Goal: Information Seeking & Learning: Check status

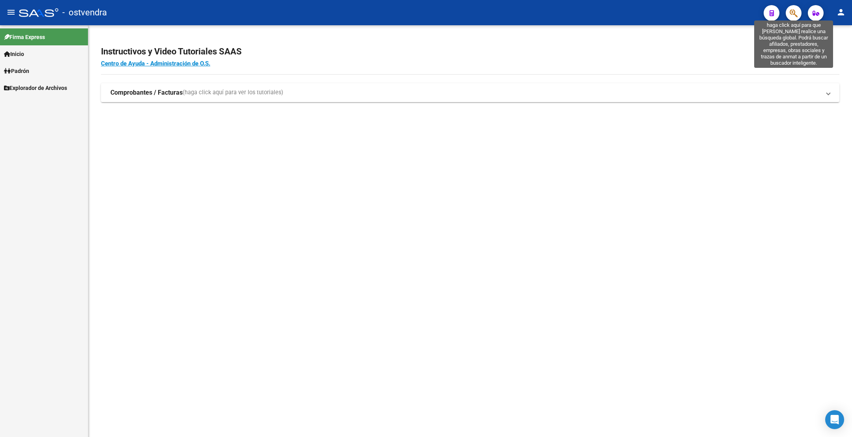
click at [791, 13] on icon "button" at bounding box center [794, 13] width 8 height 9
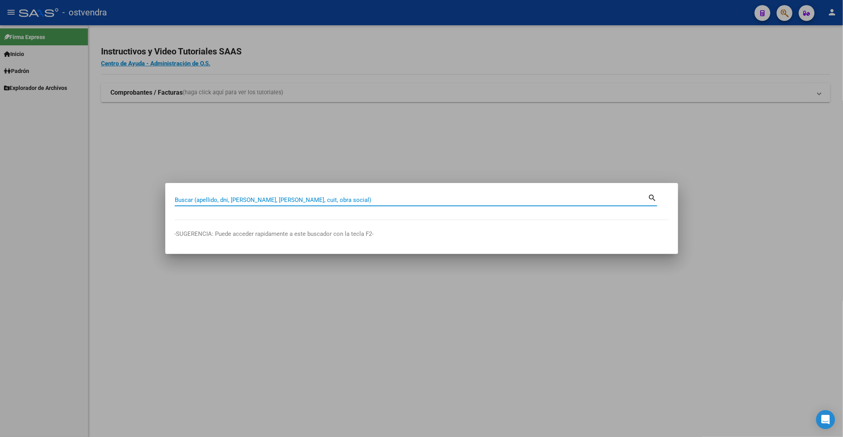
click at [318, 200] on input "Buscar (apellido, dni, cuil, nro traspaso, cuit, obra social)" at bounding box center [411, 199] width 473 height 7
paste input "45869671"
type input "45869671"
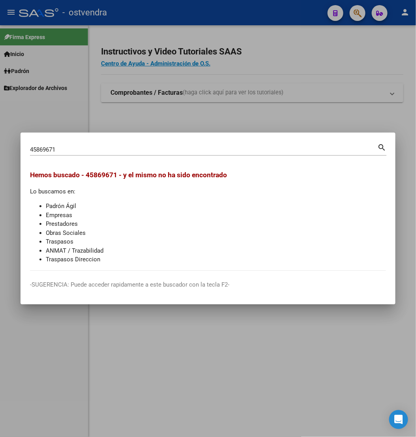
click at [343, 369] on div at bounding box center [208, 218] width 416 height 437
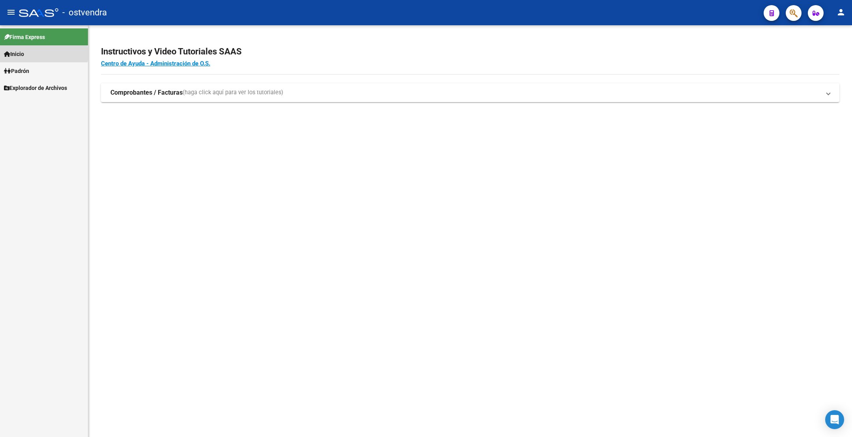
click at [38, 54] on link "Inicio" at bounding box center [44, 53] width 88 height 17
click at [29, 101] on span "Padrón" at bounding box center [16, 105] width 25 height 9
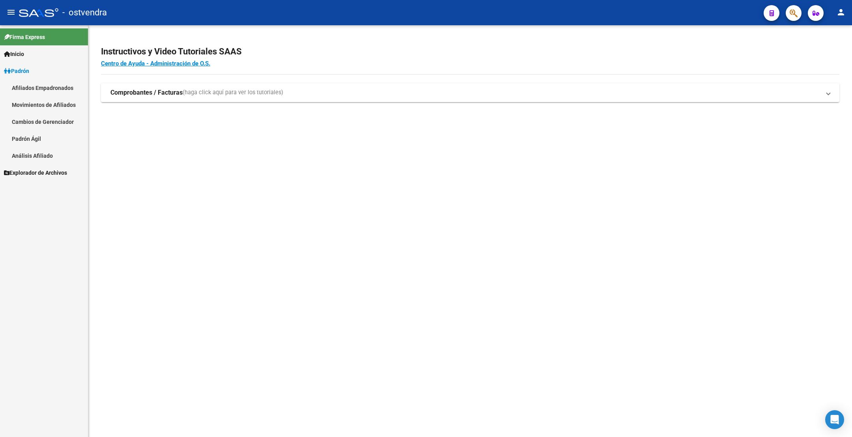
click at [50, 85] on link "Afiliados Empadronados" at bounding box center [44, 87] width 88 height 17
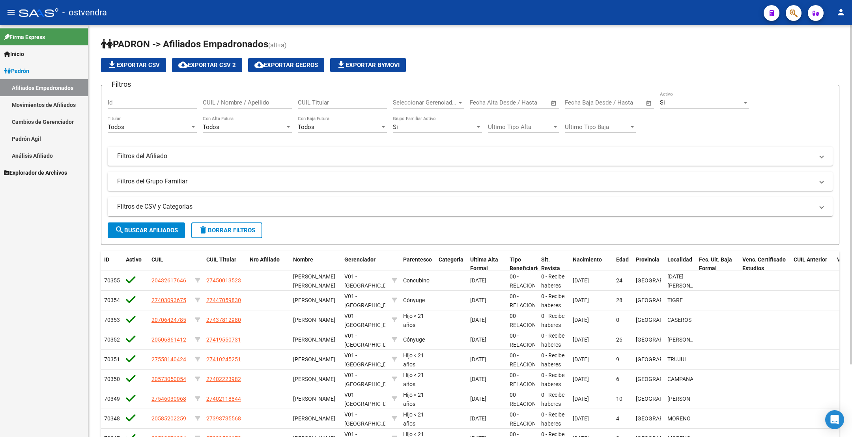
click at [458, 103] on div at bounding box center [460, 103] width 4 height 2
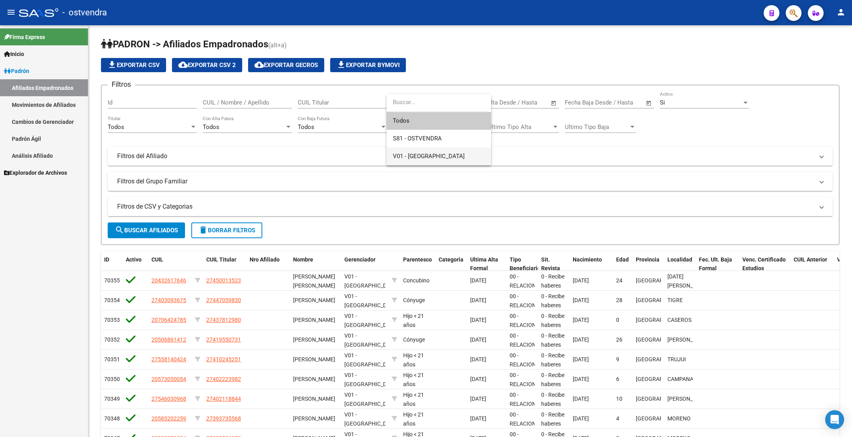
click at [451, 159] on span "V01 - Viasano" at bounding box center [439, 157] width 92 height 18
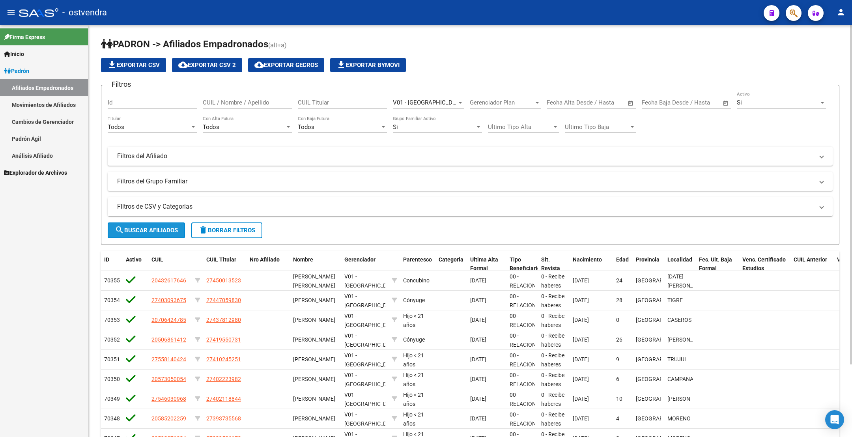
click at [154, 227] on span "search Buscar Afiliados" at bounding box center [146, 230] width 63 height 7
click at [768, 97] on div "Si Activo" at bounding box center [781, 100] width 89 height 17
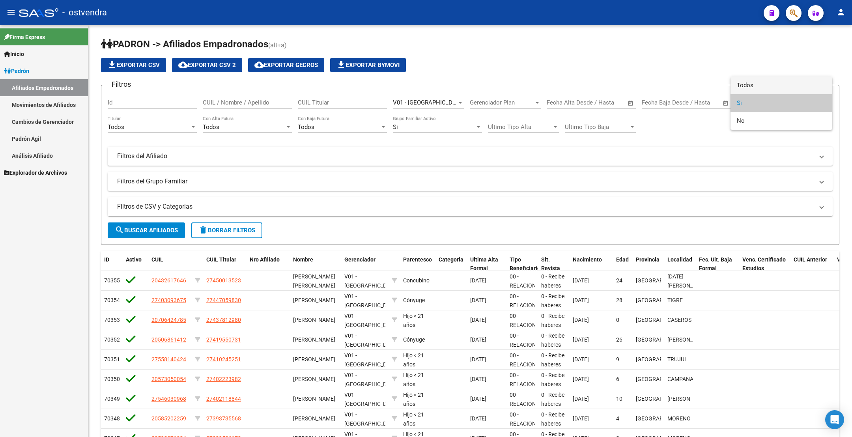
click at [760, 84] on span "Todos" at bounding box center [781, 86] width 89 height 18
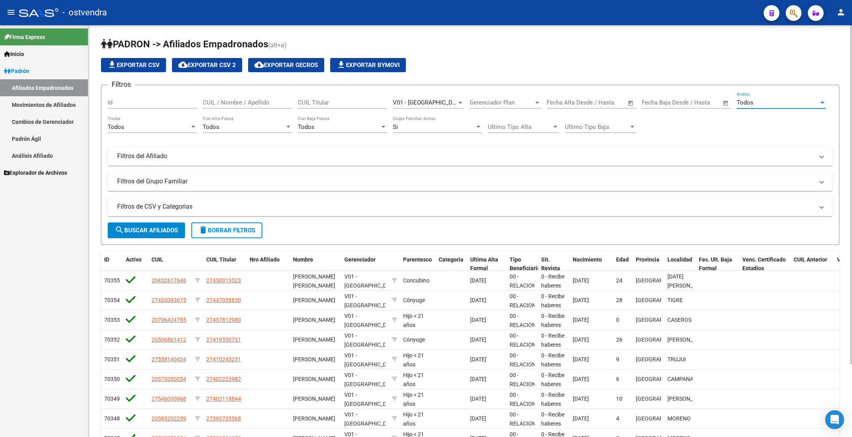
click at [166, 230] on span "search Buscar Afiliados" at bounding box center [146, 230] width 63 height 7
click at [223, 65] on span "cloud_download Exportar CSV 2" at bounding box center [207, 65] width 58 height 7
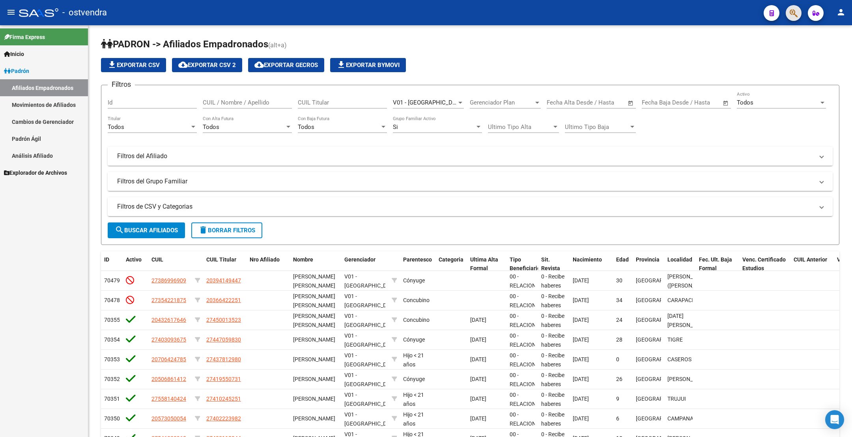
click at [797, 11] on button "button" at bounding box center [794, 13] width 16 height 16
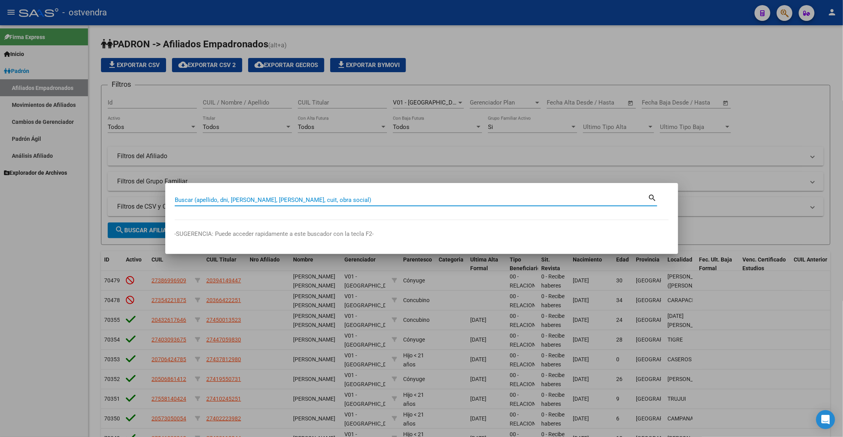
paste input "93966520"
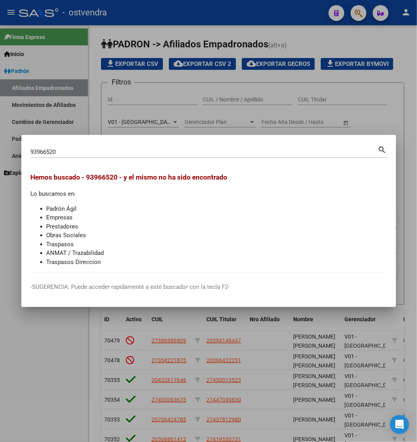
click at [172, 151] on input "93966520" at bounding box center [204, 151] width 347 height 7
paste input "34760924"
click at [140, 152] on input "34760924" at bounding box center [204, 151] width 347 height 7
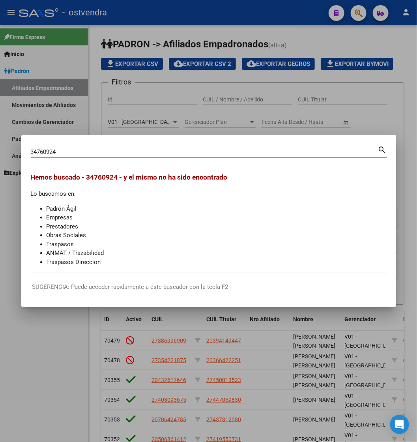
paste input "29308207"
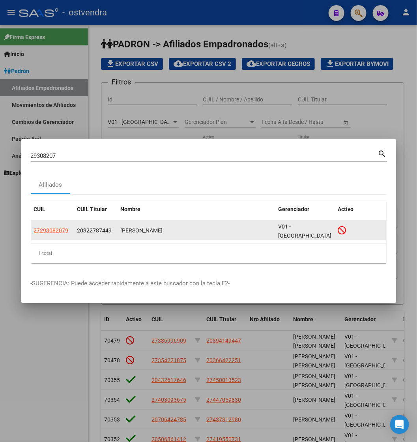
click at [37, 225] on datatable-body-cell "27293082079" at bounding box center [52, 230] width 43 height 19
click at [42, 230] on span "27293082079" at bounding box center [51, 230] width 35 height 6
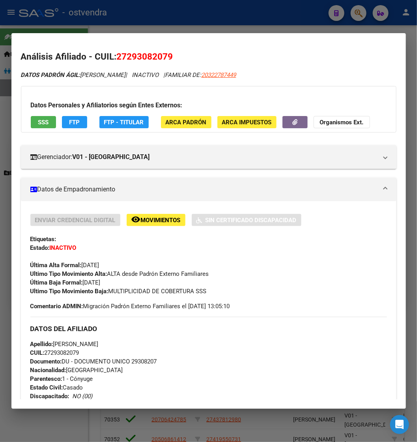
click at [193, 19] on div at bounding box center [208, 221] width 417 height 442
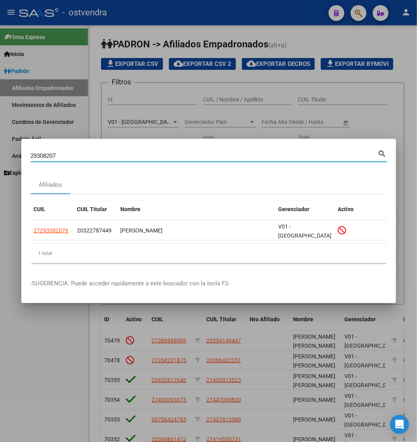
click at [191, 159] on input "29308207" at bounding box center [204, 155] width 347 height 7
paste input "34798962"
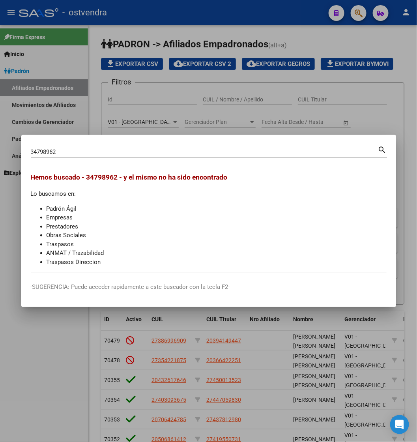
click at [209, 155] on div "34798962 Buscar (apellido, dni, cuil, nro traspaso, cuit, obra social)" at bounding box center [204, 152] width 347 height 12
click at [213, 154] on input "34798962" at bounding box center [204, 151] width 347 height 7
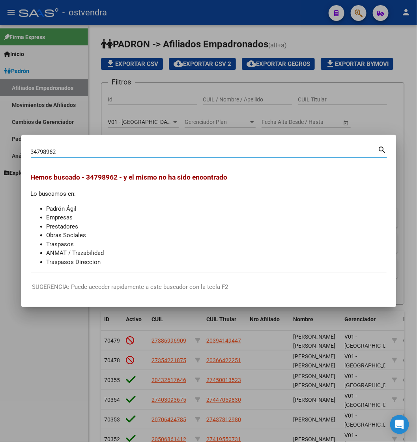
paste input "53445777"
click at [261, 150] on input "53445777" at bounding box center [204, 151] width 347 height 7
paste input "93914786"
click at [304, 151] on input "93914786" at bounding box center [204, 151] width 347 height 7
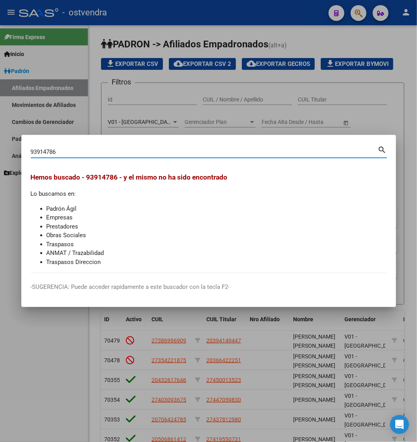
click at [304, 151] on input "93914786" at bounding box center [204, 151] width 347 height 7
paste input "46188124"
click at [284, 150] on input "46188124" at bounding box center [204, 151] width 347 height 7
paste input "57249680"
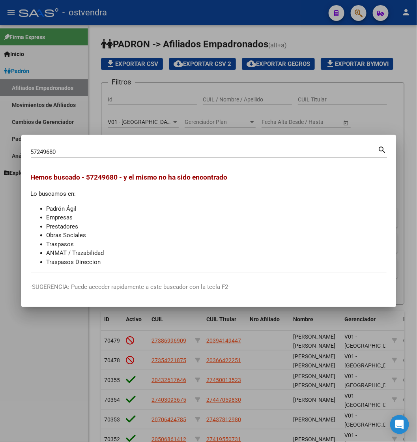
drag, startPoint x: 256, startPoint y: 159, endPoint x: 257, endPoint y: 150, distance: 9.2
click at [256, 159] on div "57249680 Buscar (apellido, dni, cuil, nro traspaso, cuit, obra social) search" at bounding box center [209, 154] width 356 height 21
click at [257, 150] on input "57249680" at bounding box center [204, 151] width 347 height 7
paste input "28713881"
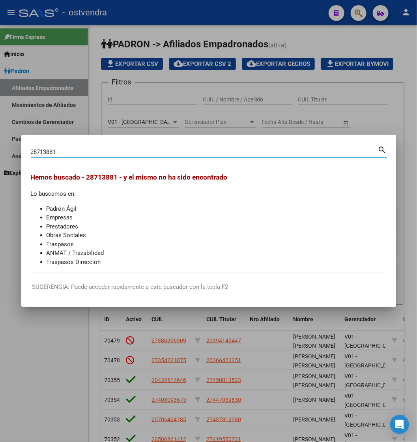
click at [201, 152] on input "28713881" at bounding box center [204, 151] width 347 height 7
paste input "927128"
type input "28927128"
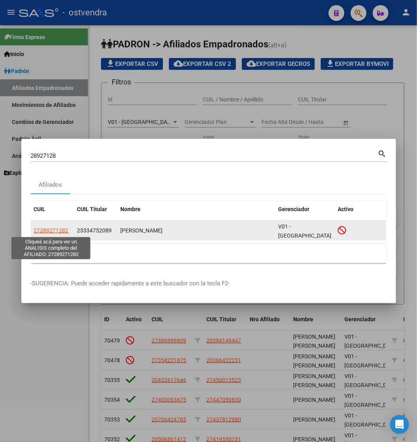
click at [45, 230] on span "27289271282" at bounding box center [51, 230] width 35 height 6
type textarea "27289271282"
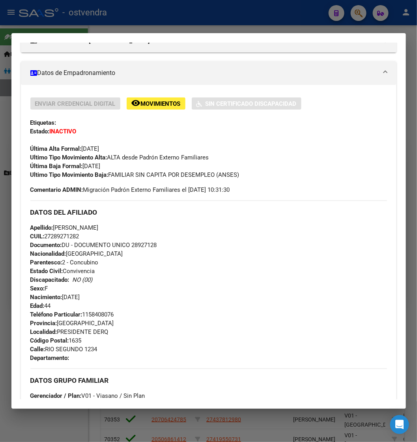
scroll to position [118, 0]
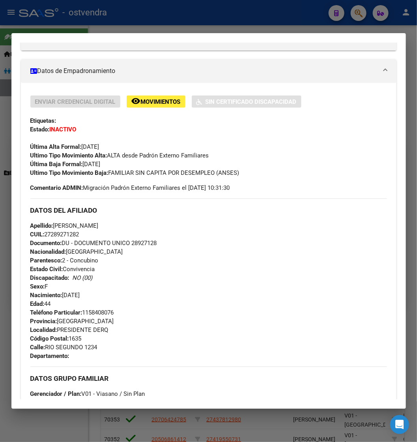
click at [236, 27] on div at bounding box center [208, 221] width 417 height 442
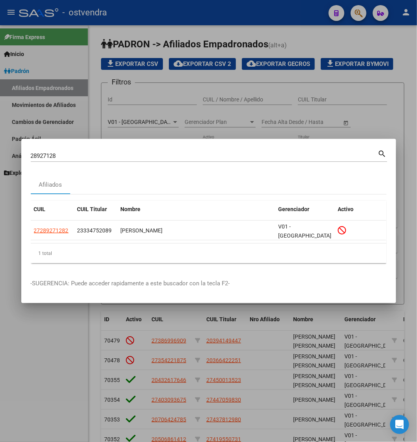
click at [221, 157] on input "28927128" at bounding box center [204, 155] width 347 height 7
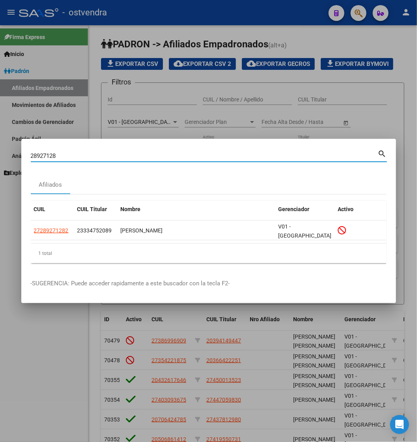
click at [221, 157] on input "28927128" at bounding box center [204, 155] width 347 height 7
paste input "48425532"
type input "48425532"
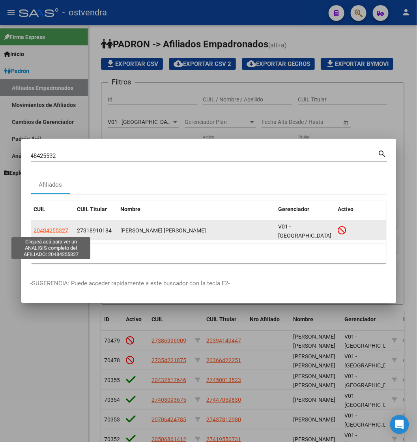
click at [51, 230] on span "20484255327" at bounding box center [51, 230] width 35 height 6
type textarea "20484255327"
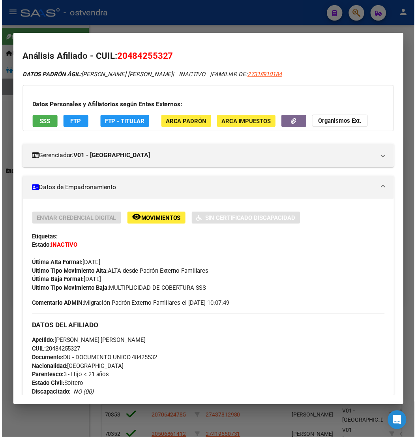
scroll to position [59, 0]
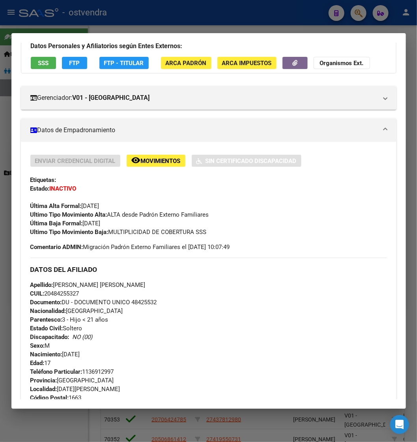
click at [309, 13] on div at bounding box center [208, 221] width 417 height 442
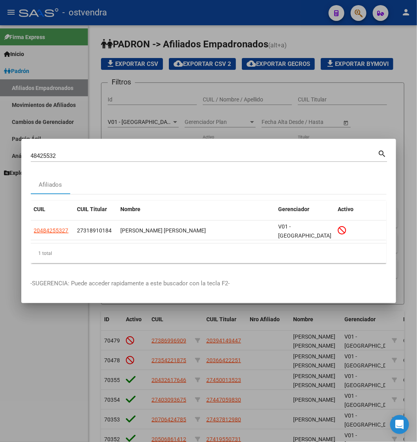
click at [247, 158] on input "48425532" at bounding box center [204, 155] width 347 height 7
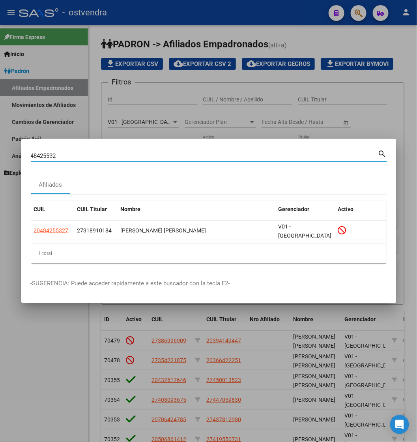
paste input "9118907"
click at [247, 158] on input "48425532" at bounding box center [204, 155] width 347 height 7
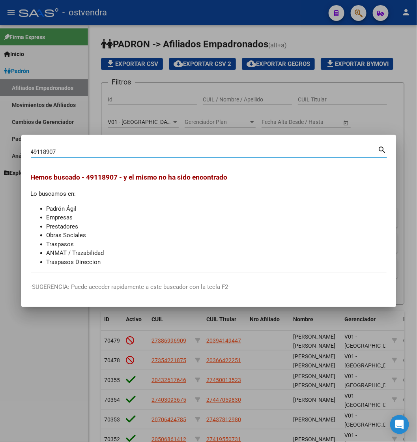
click at [240, 148] on input "49118907" at bounding box center [204, 151] width 347 height 7
paste input "889650"
drag, startPoint x: 277, startPoint y: 173, endPoint x: 290, endPoint y: 178, distance: 13.9
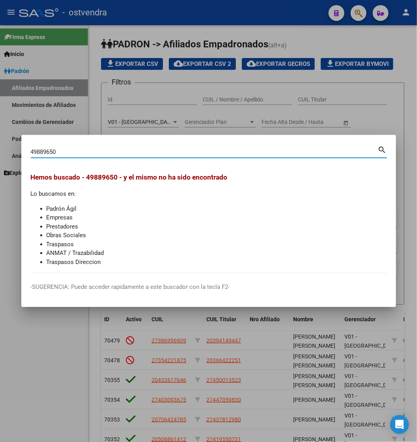
click at [280, 174] on h3 "Hemos buscado - 49889650 - y el mismo no ha sido encontrado" at bounding box center [209, 177] width 356 height 10
click at [180, 149] on input "49889650" at bounding box center [204, 151] width 347 height 7
paste input "59923116"
click at [177, 155] on div "59923116 Buscar (apellido, dni, cuil, nro traspaso, cuit, obra social)" at bounding box center [204, 152] width 347 height 12
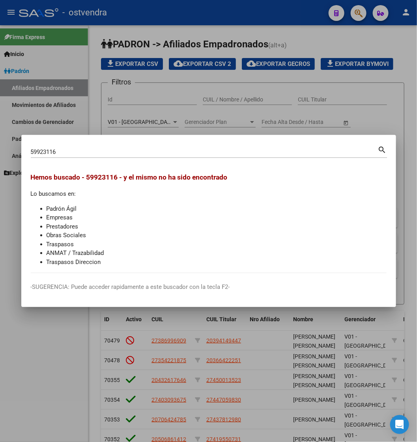
click at [177, 155] on div "59923116 Buscar (apellido, dni, cuil, nro traspaso, cuit, obra social)" at bounding box center [204, 152] width 347 height 12
click at [180, 152] on input "59923116" at bounding box center [204, 151] width 347 height 7
paste input "581663"
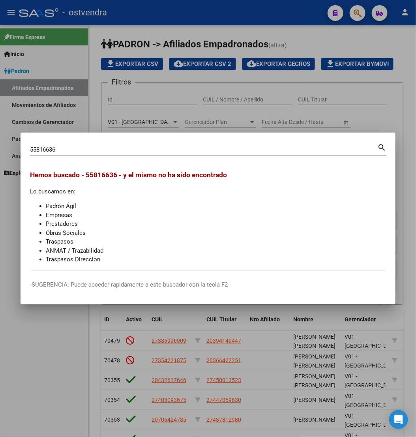
click at [258, 152] on input "55816636" at bounding box center [203, 149] width 347 height 7
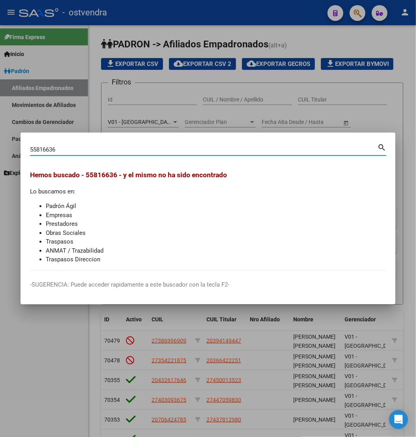
click at [258, 152] on input "55816636" at bounding box center [203, 149] width 347 height 7
paste input "47016529"
type input "47016529"
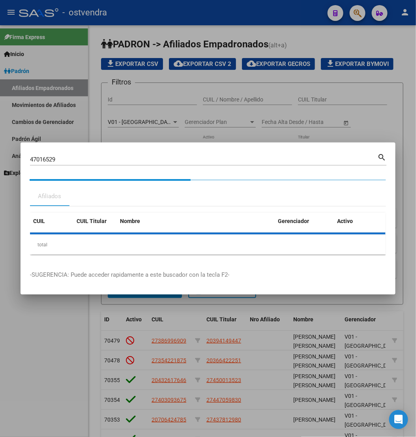
click at [218, 195] on div "Afiliados" at bounding box center [208, 196] width 356 height 19
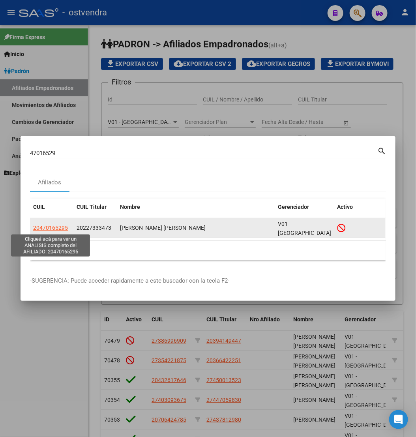
click at [57, 229] on span "20470165295" at bounding box center [50, 227] width 35 height 6
type textarea "20470165295"
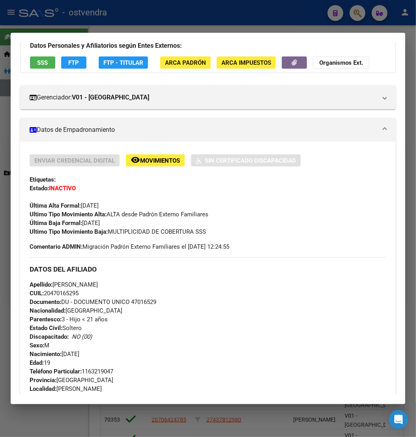
scroll to position [0, 0]
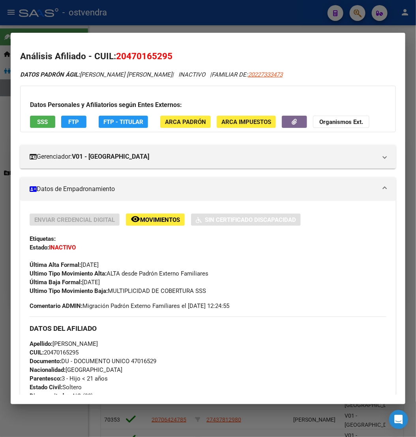
click at [245, 20] on div at bounding box center [208, 218] width 416 height 437
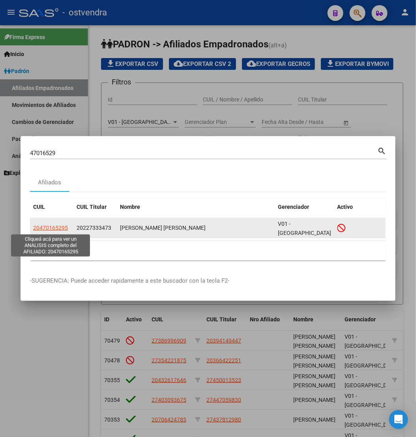
click at [50, 225] on span "20470165295" at bounding box center [50, 227] width 35 height 6
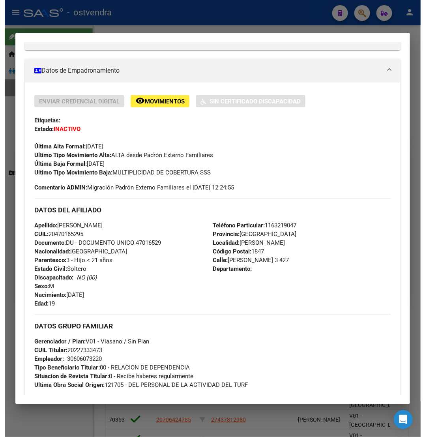
scroll to position [120, 0]
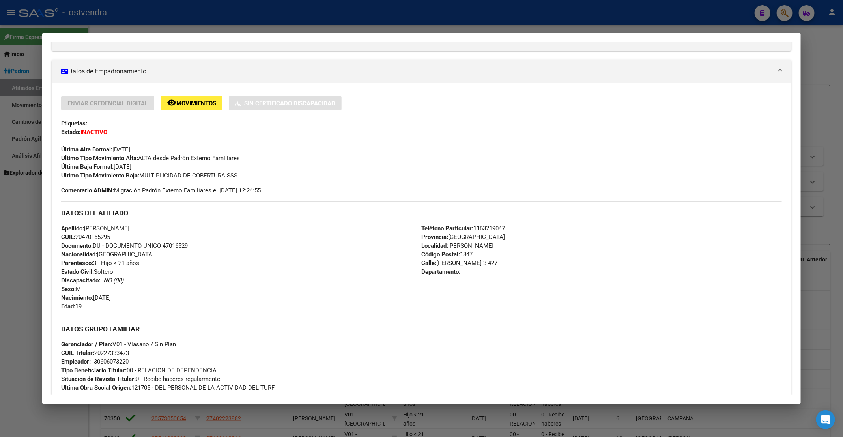
click at [246, 22] on div at bounding box center [421, 218] width 843 height 437
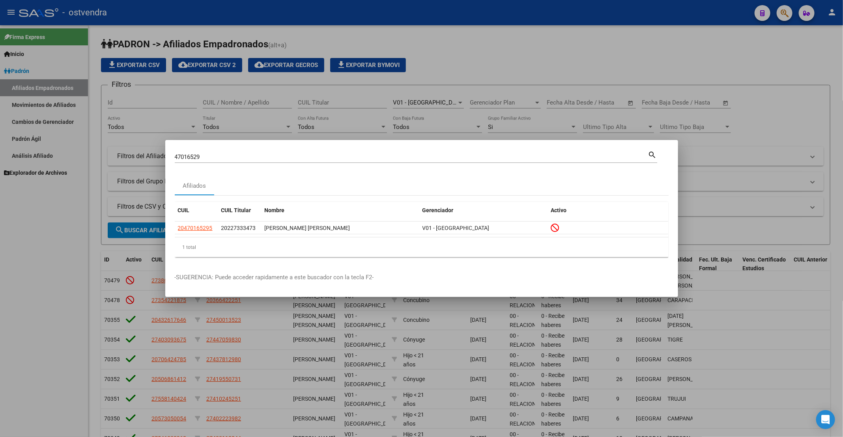
click at [490, 89] on div at bounding box center [421, 218] width 843 height 437
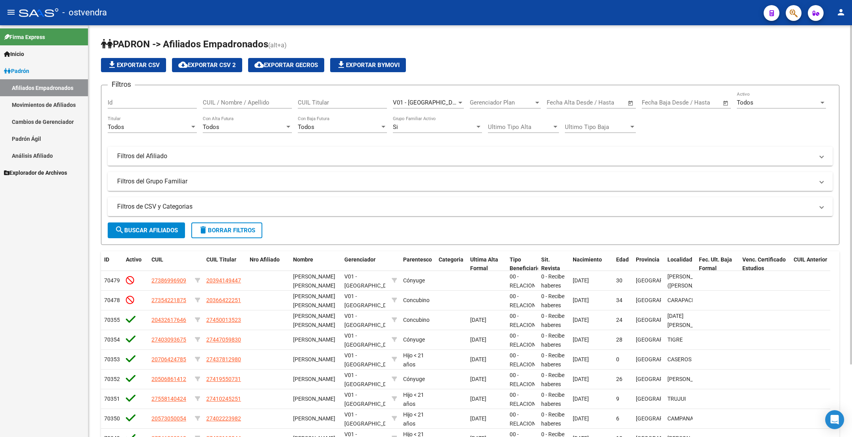
click at [430, 128] on div "Si" at bounding box center [434, 126] width 82 height 7
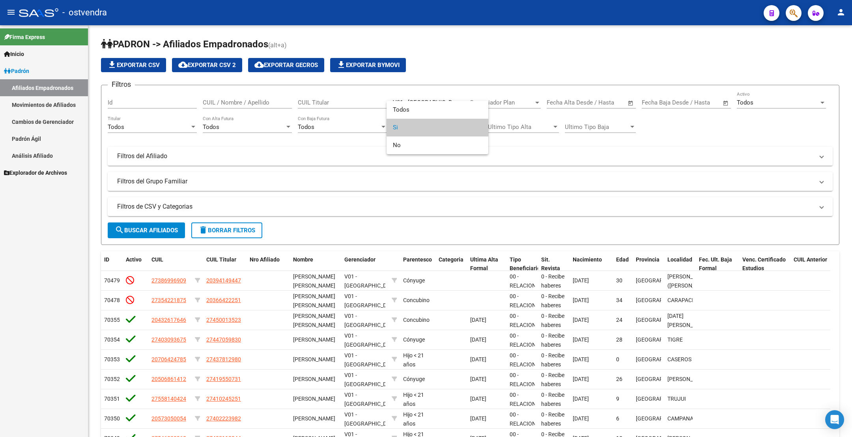
click at [336, 147] on div at bounding box center [426, 218] width 852 height 437
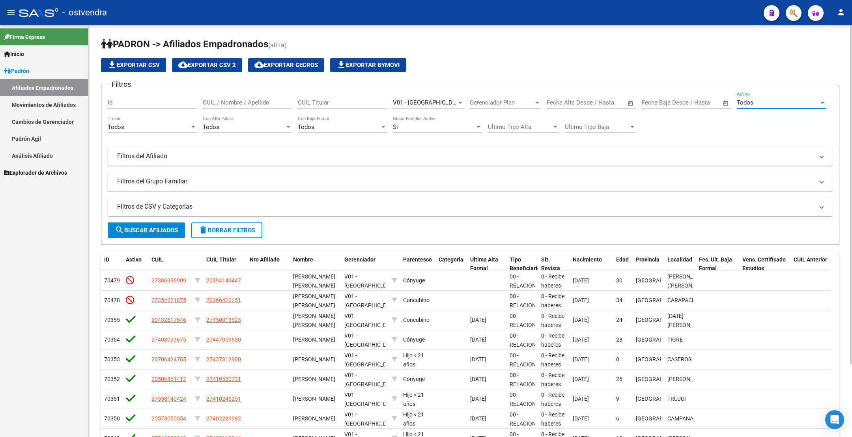
click at [757, 102] on div "Todos" at bounding box center [778, 102] width 82 height 7
click at [757, 102] on span "Todos" at bounding box center [781, 103] width 89 height 18
click at [411, 123] on div "Si Grupo Familiar Activo" at bounding box center [437, 124] width 89 height 17
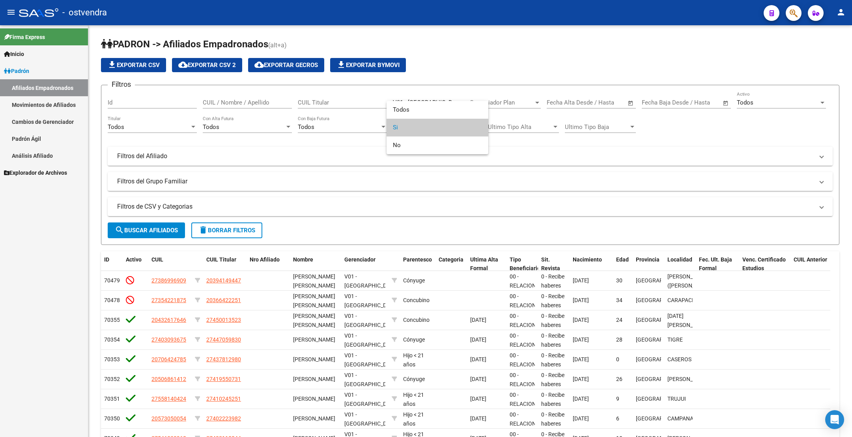
click at [559, 154] on div at bounding box center [426, 218] width 852 height 437
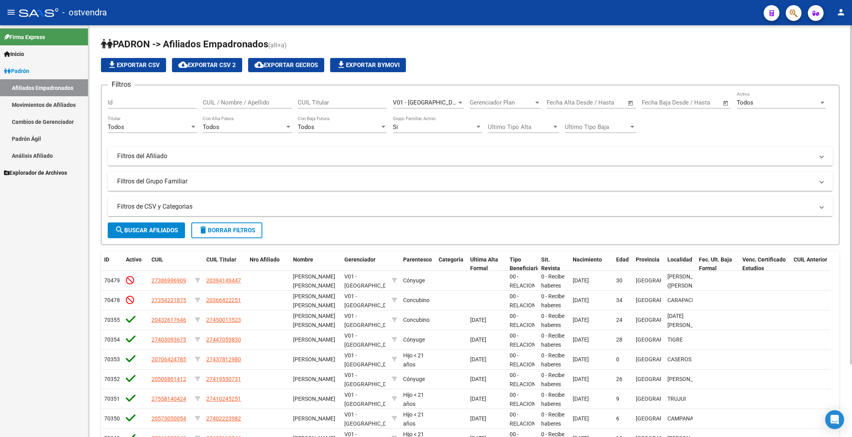
click at [351, 132] on div "Todos Con Baja Futura" at bounding box center [342, 124] width 89 height 17
click at [351, 132] on span "Todos" at bounding box center [342, 128] width 89 height 18
click at [279, 126] on div "Todos" at bounding box center [244, 126] width 82 height 7
click at [279, 126] on span "Todos" at bounding box center [247, 128] width 89 height 18
click at [533, 125] on span "Ultimo Tipo Alta" at bounding box center [520, 126] width 64 height 7
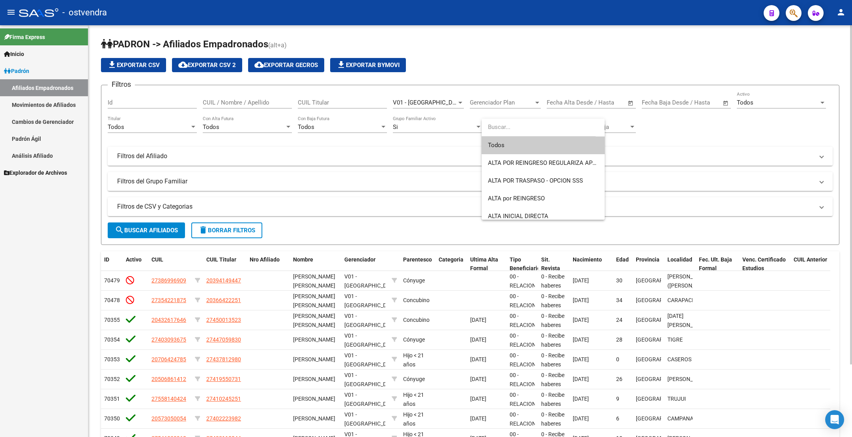
drag, startPoint x: 667, startPoint y: 129, endPoint x: 639, endPoint y: 130, distance: 28.0
click at [668, 130] on div at bounding box center [426, 218] width 852 height 437
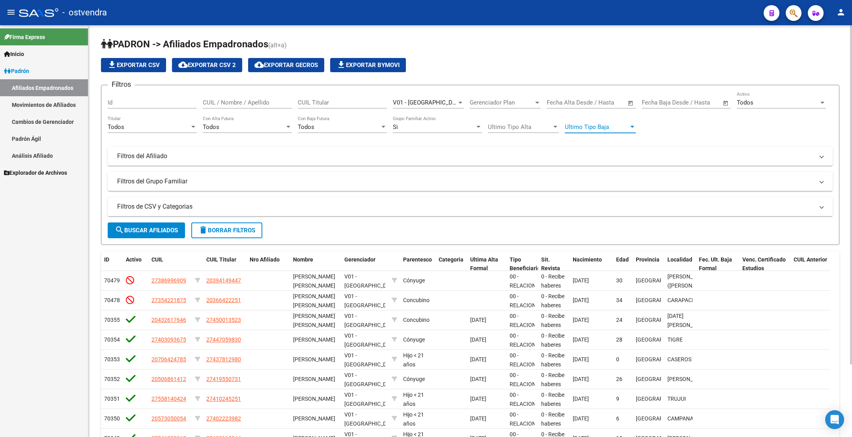
click at [623, 130] on span "Ultimo Tipo Baja" at bounding box center [597, 126] width 64 height 7
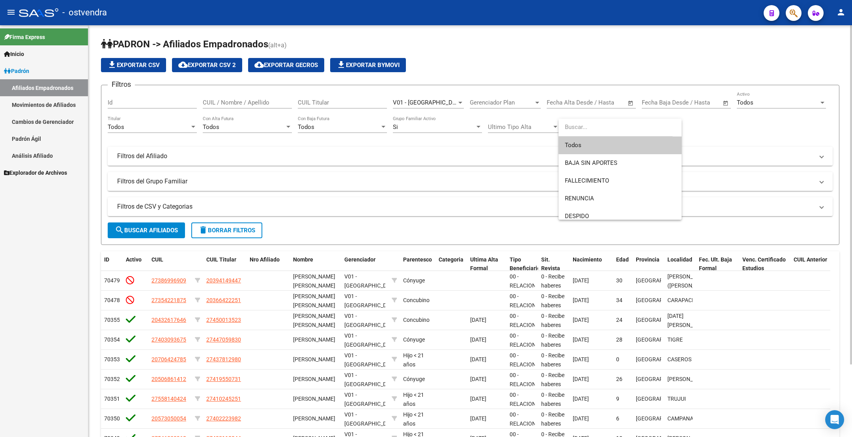
drag, startPoint x: 754, startPoint y: 134, endPoint x: 516, endPoint y: 136, distance: 237.5
click at [730, 136] on div at bounding box center [426, 218] width 852 height 437
click at [452, 129] on div "Si" at bounding box center [434, 126] width 82 height 7
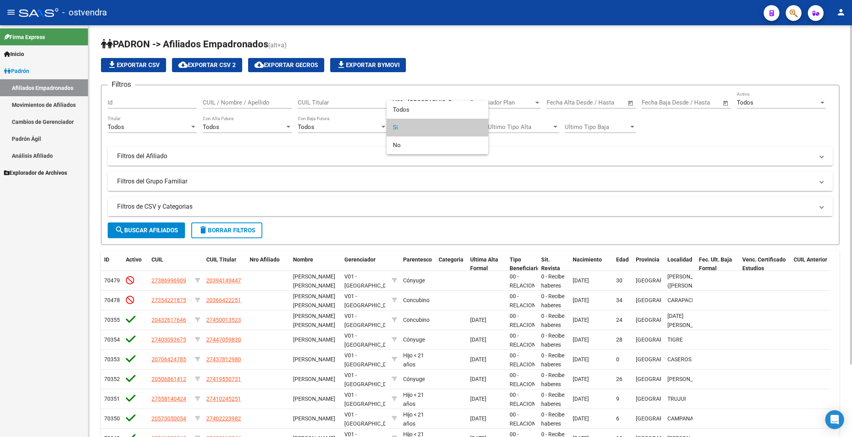
drag, startPoint x: 665, startPoint y: 141, endPoint x: 593, endPoint y: 127, distance: 73.1
click at [666, 141] on div at bounding box center [426, 218] width 852 height 437
click at [516, 105] on span "Gerenciador Plan" at bounding box center [502, 102] width 64 height 7
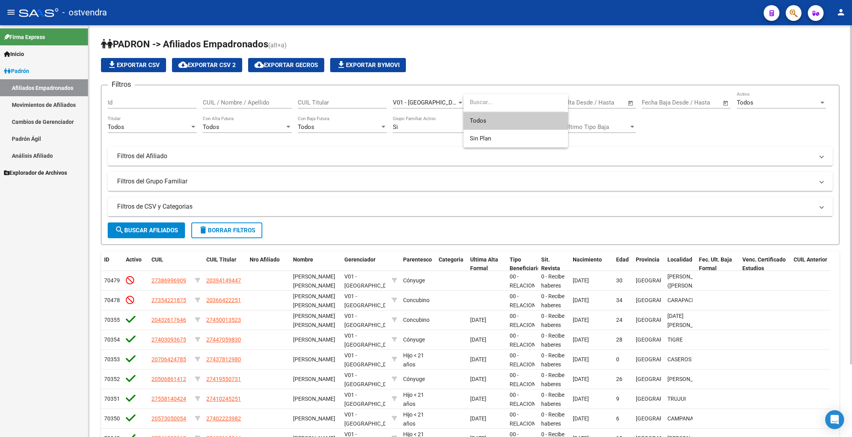
drag, startPoint x: 737, startPoint y: 142, endPoint x: 691, endPoint y: 125, distance: 48.6
click at [735, 142] on div at bounding box center [426, 218] width 852 height 437
click at [777, 106] on div "Todos" at bounding box center [778, 102] width 82 height 7
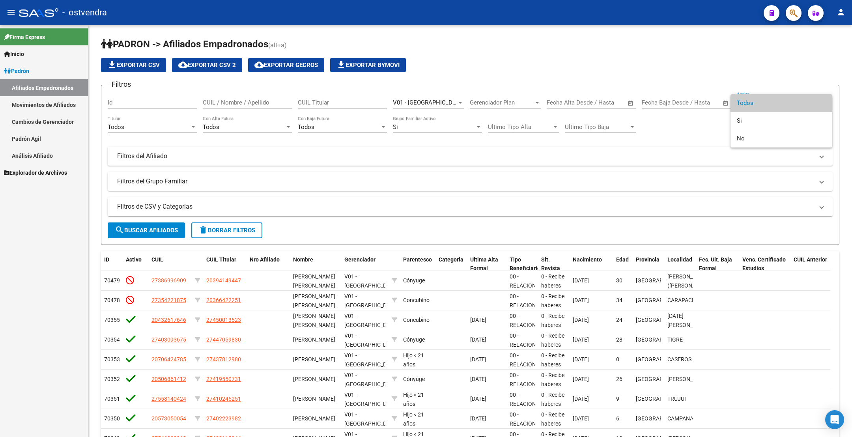
click at [669, 127] on div at bounding box center [426, 218] width 852 height 437
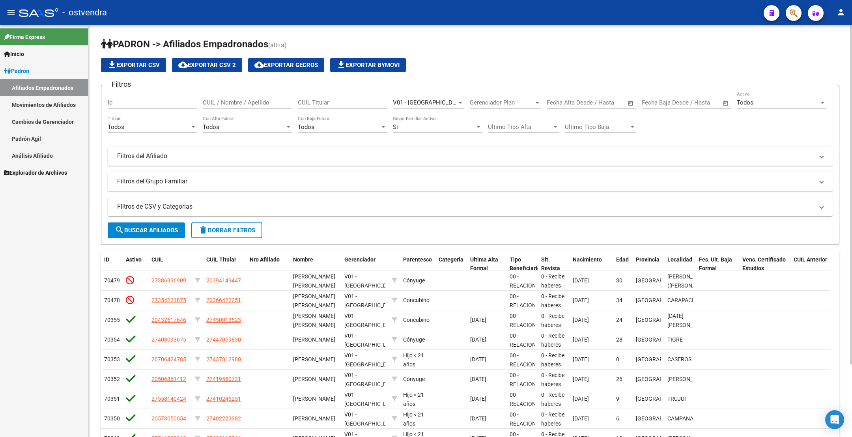
click at [421, 123] on div "Si" at bounding box center [434, 126] width 82 height 7
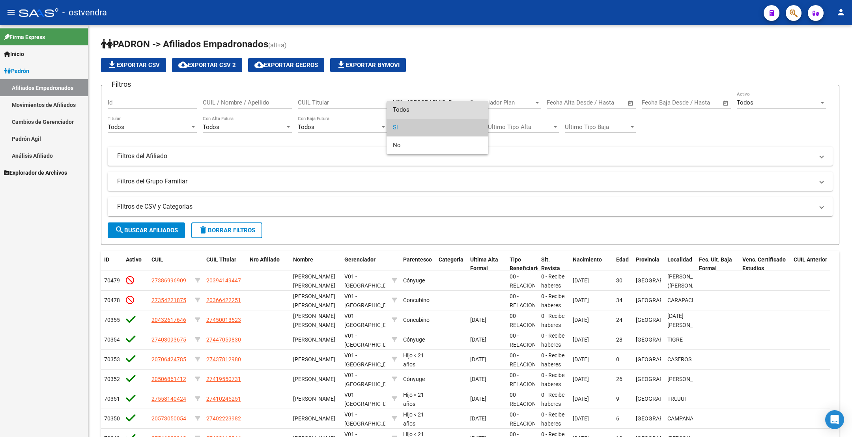
click at [415, 108] on span "Todos" at bounding box center [437, 110] width 89 height 18
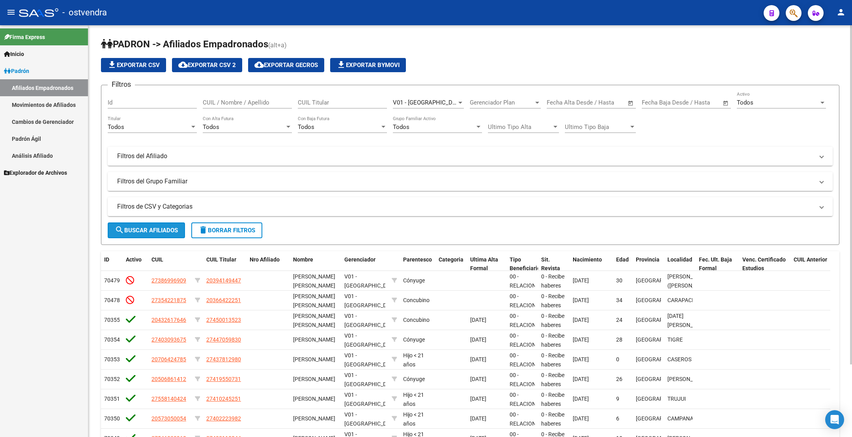
drag, startPoint x: 166, startPoint y: 229, endPoint x: 173, endPoint y: 225, distance: 7.9
click at [167, 230] on span "search Buscar Afiliados" at bounding box center [146, 230] width 63 height 7
click at [205, 69] on span "cloud_download Exportar CSV 2" at bounding box center [207, 65] width 58 height 7
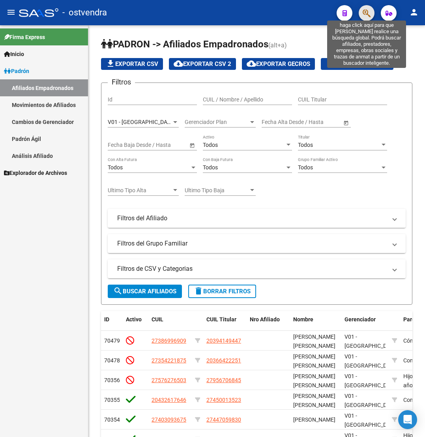
click at [370, 9] on icon "button" at bounding box center [367, 13] width 8 height 9
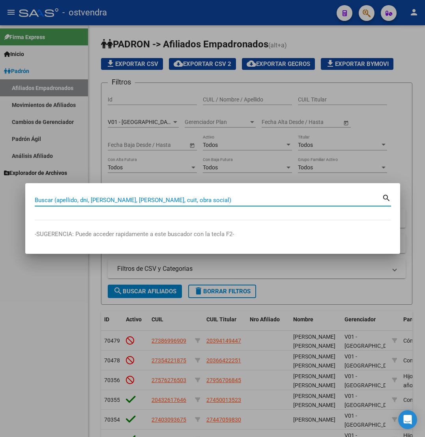
click at [239, 202] on input "Buscar (apellido, dni, cuil, nro traspaso, cuit, obra social)" at bounding box center [208, 199] width 347 height 7
type input "95804409"
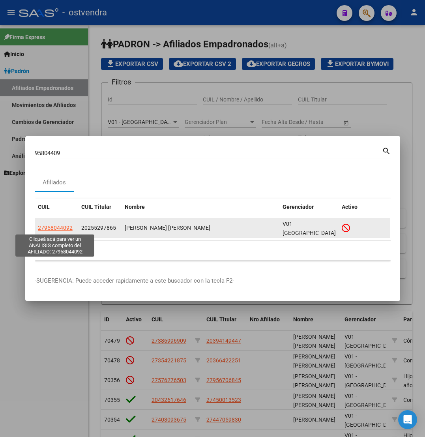
click at [56, 228] on span "27958044092" at bounding box center [55, 227] width 35 height 6
type textarea "27958044092"
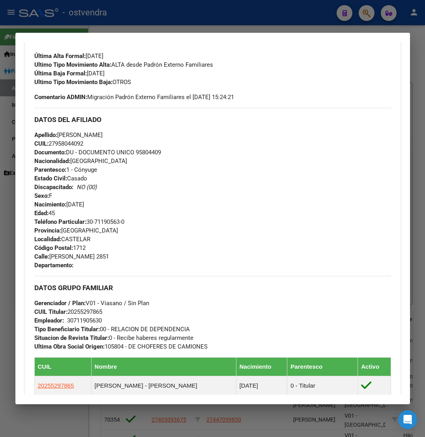
scroll to position [237, 0]
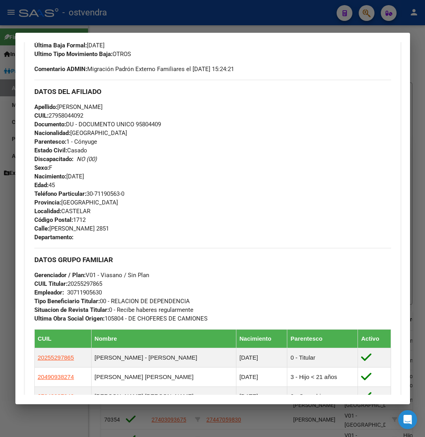
click at [80, 11] on div at bounding box center [212, 218] width 425 height 437
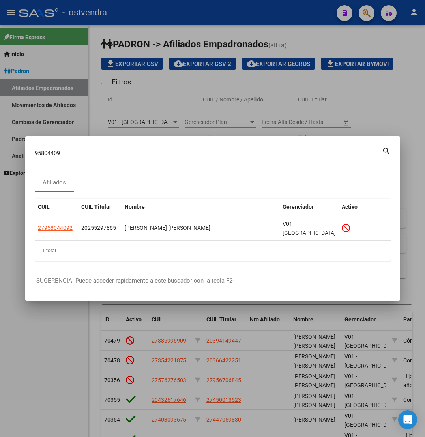
click at [292, 136] on div at bounding box center [212, 218] width 425 height 437
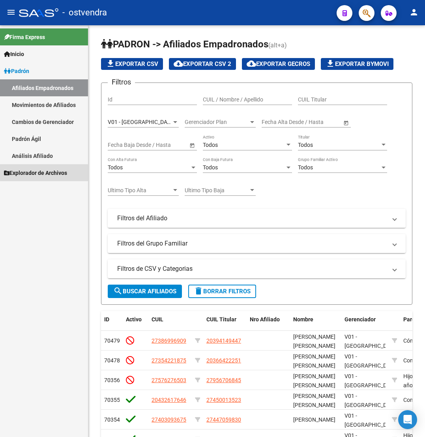
click at [49, 172] on span "Explorador de Archivos" at bounding box center [35, 172] width 63 height 9
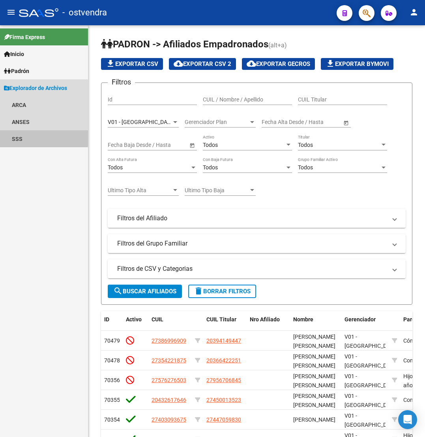
click at [24, 136] on link "SSS" at bounding box center [44, 138] width 88 height 17
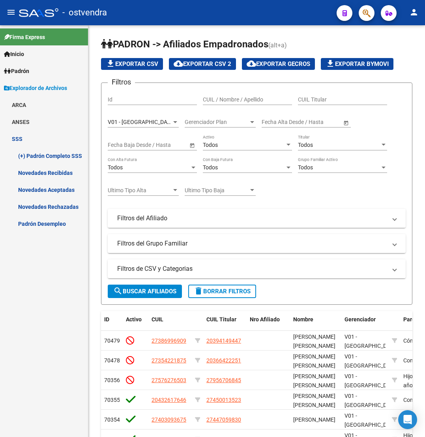
click at [50, 170] on link "Novedades Recibidas" at bounding box center [44, 172] width 88 height 17
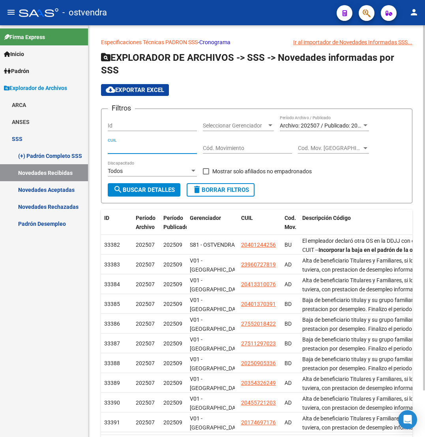
click at [180, 147] on input "CUIL" at bounding box center [152, 148] width 89 height 7
paste input "27-95804409-2"
type input "27-95804409-2"
click at [155, 189] on span "search Buscar Detalles" at bounding box center [144, 189] width 62 height 7
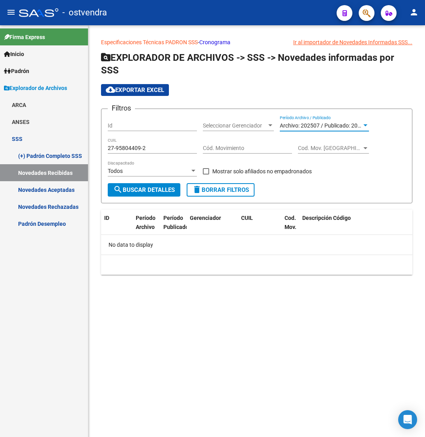
click at [315, 122] on span "Archivo: 202507 / Publicado: 202509" at bounding box center [325, 125] width 90 height 6
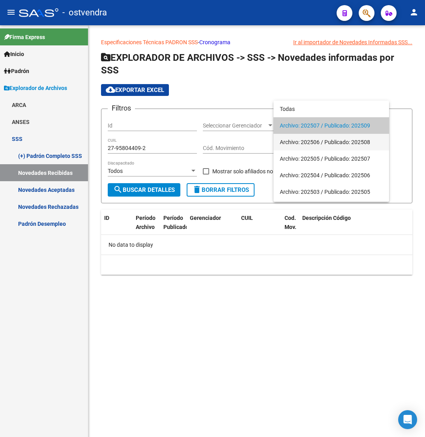
click at [317, 149] on span "Archivo: 202506 / Publicado: 202508" at bounding box center [331, 142] width 103 height 17
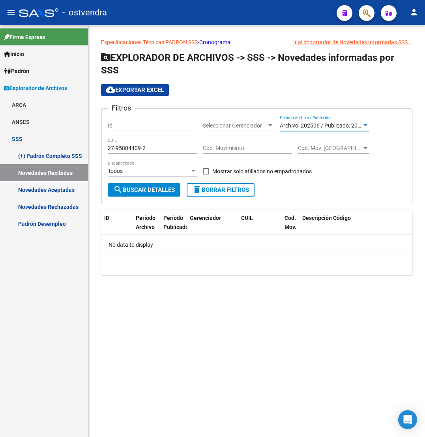
click at [316, 127] on span "Archivo: 202506 / Publicado: 202508" at bounding box center [325, 125] width 90 height 6
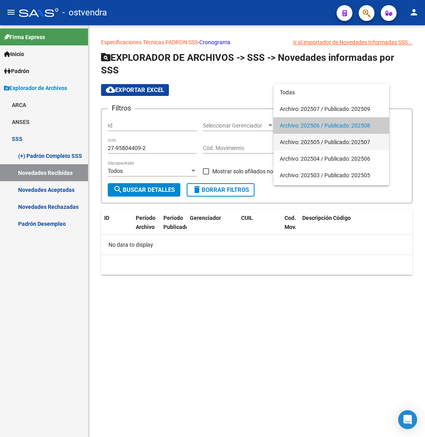
click at [323, 142] on span "Archivo: 202505 / Publicado: 202507" at bounding box center [331, 142] width 103 height 17
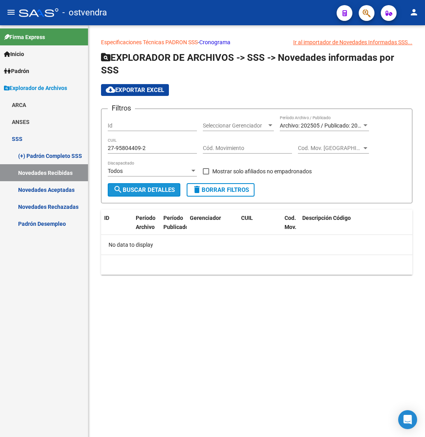
click at [165, 187] on span "search Buscar Detalles" at bounding box center [144, 189] width 62 height 7
click at [327, 128] on span "Archivo: 202505 / Publicado: 202507" at bounding box center [325, 125] width 90 height 6
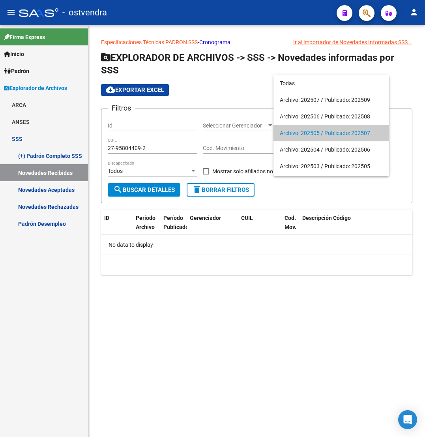
scroll to position [7, 0]
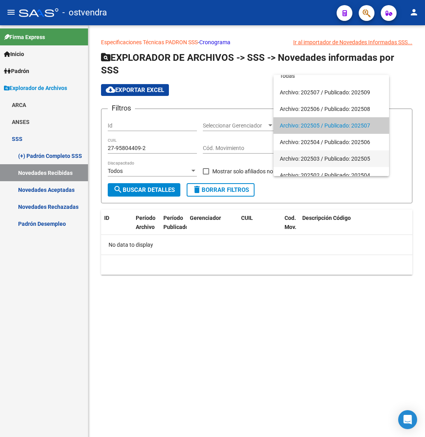
click at [344, 158] on span "Archivo: 202503 / Publicado: 202505" at bounding box center [331, 158] width 103 height 17
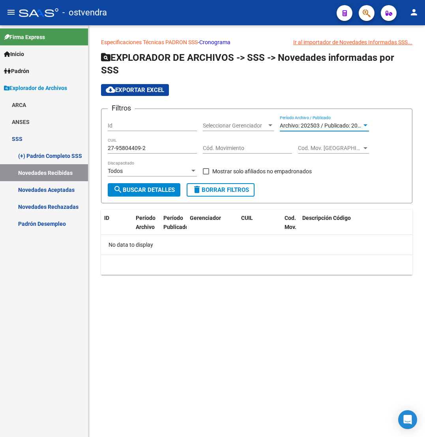
click at [163, 189] on span "search Buscar Detalles" at bounding box center [144, 189] width 62 height 7
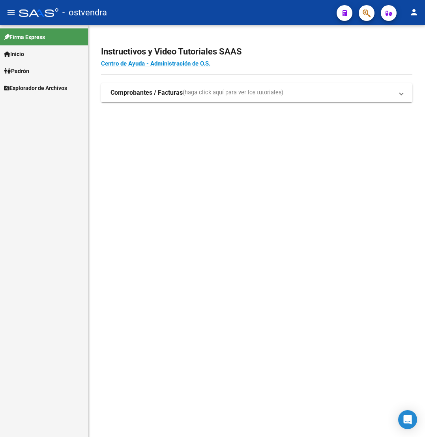
drag, startPoint x: 370, startPoint y: 19, endPoint x: 413, endPoint y: 46, distance: 50.9
click at [373, 21] on mat-toolbar "menu - ostvendra person" at bounding box center [212, 12] width 425 height 25
click at [359, 9] on app-search-popup at bounding box center [367, 12] width 16 height 10
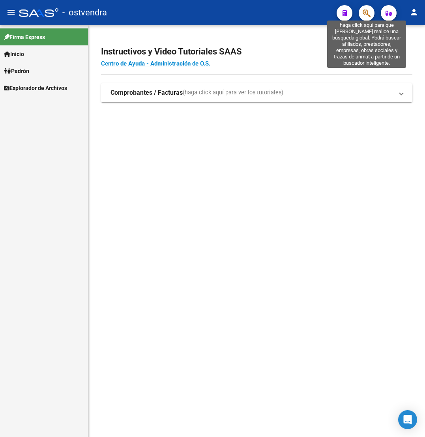
click at [367, 12] on icon "button" at bounding box center [367, 13] width 8 height 9
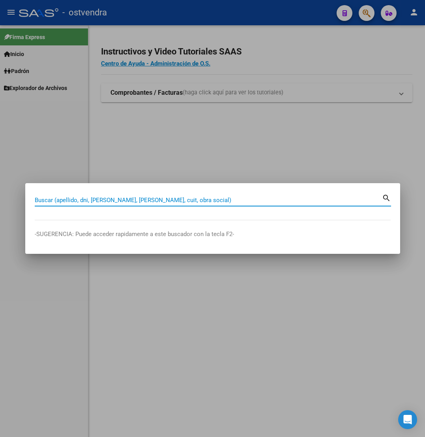
click at [213, 197] on input "Buscar (apellido, dni, [PERSON_NAME], [PERSON_NAME], cuit, obra social)" at bounding box center [208, 199] width 347 height 7
paste input "24421902"
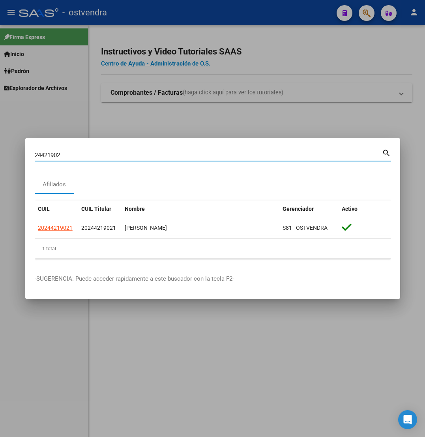
click at [140, 154] on input "24421902" at bounding box center [208, 154] width 347 height 7
paste input "7758876"
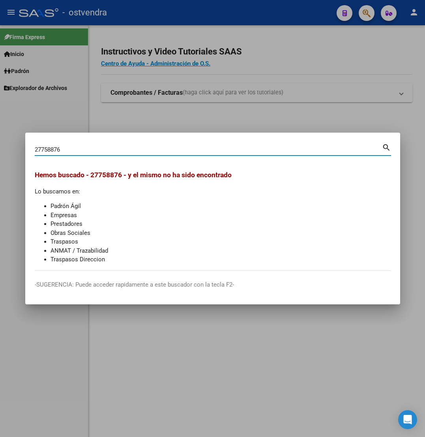
click at [247, 147] on input "27758876" at bounding box center [208, 149] width 347 height 7
paste input "39768967"
type input "39768967"
